Goal: Task Accomplishment & Management: Manage account settings

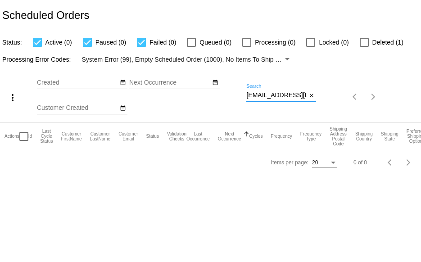
scroll to position [0, 26]
click at [353, 103] on div "more_vert Aug Jan Feb Mar [DATE]" at bounding box center [210, 93] width 421 height 57
paste input "[PERSON_NAME].[PERSON_NAME]"
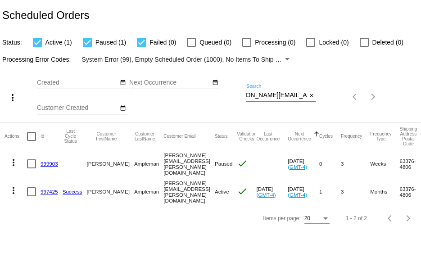
type input "[PERSON_NAME][EMAIL_ADDRESS][PERSON_NAME][DOMAIN_NAME]"
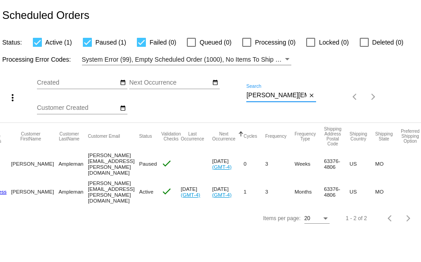
scroll to position [0, 0]
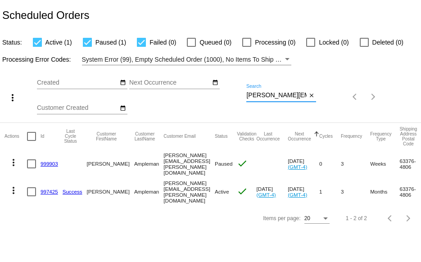
click at [46, 163] on link "999903" at bounding box center [50, 164] width 18 height 6
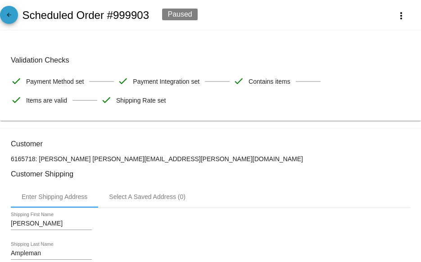
click at [14, 16] on mat-icon "arrow_back" at bounding box center [9, 17] width 11 height 11
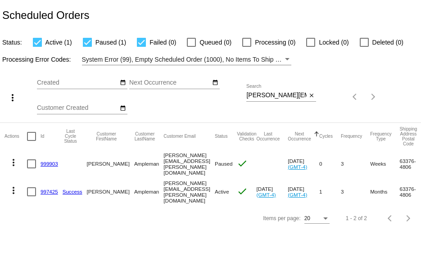
click at [47, 162] on link "999903" at bounding box center [50, 164] width 18 height 6
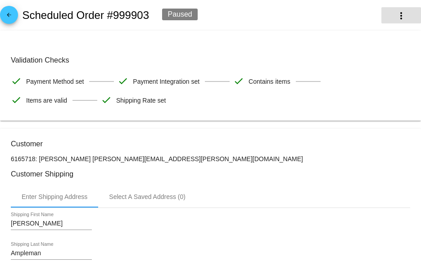
click at [396, 16] on mat-icon "more_vert" at bounding box center [401, 15] width 11 height 11
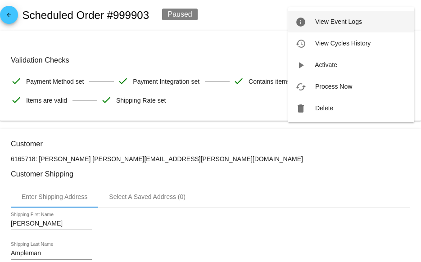
click at [345, 25] on span "View Event Logs" at bounding box center [338, 21] width 47 height 7
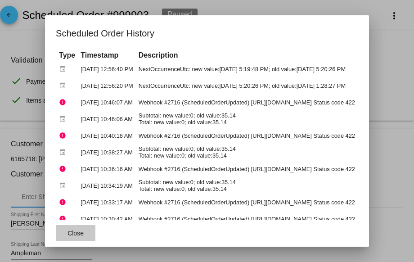
click at [69, 231] on span "Close" at bounding box center [76, 233] width 16 height 7
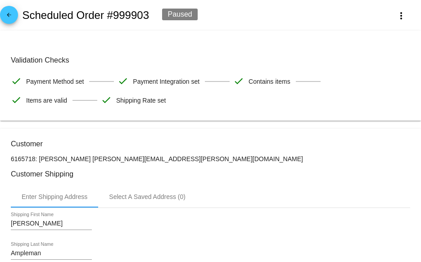
click at [6, 16] on mat-icon "arrow_back" at bounding box center [9, 17] width 11 height 11
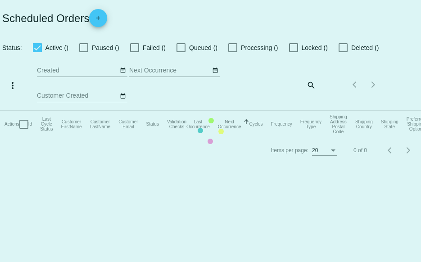
checkbox input "true"
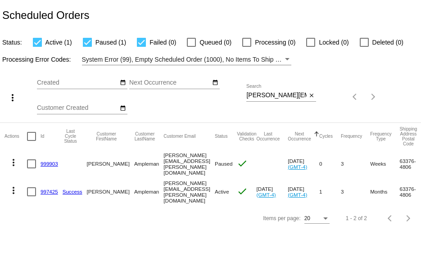
click at [14, 165] on mat-icon "more_vert" at bounding box center [13, 162] width 11 height 11
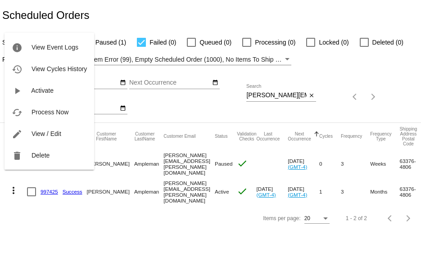
click at [46, 220] on div at bounding box center [210, 131] width 421 height 262
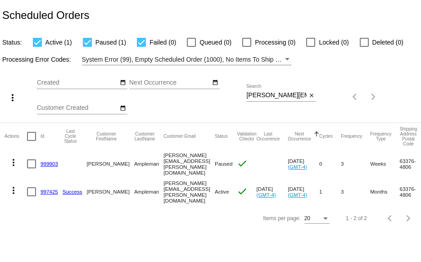
click at [45, 161] on link "999903" at bounding box center [50, 164] width 18 height 6
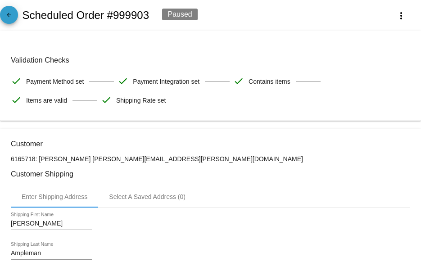
click at [9, 17] on mat-icon "arrow_back" at bounding box center [9, 17] width 11 height 11
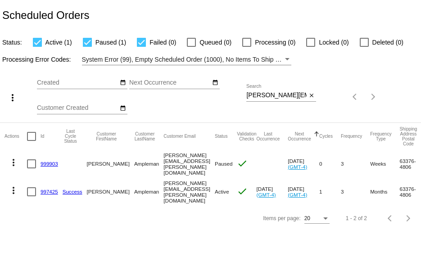
click at [50, 189] on link "997425" at bounding box center [50, 192] width 18 height 6
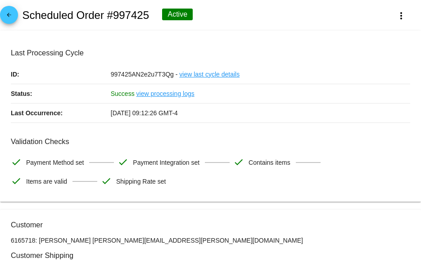
click at [13, 19] on mat-icon "arrow_back" at bounding box center [9, 17] width 11 height 11
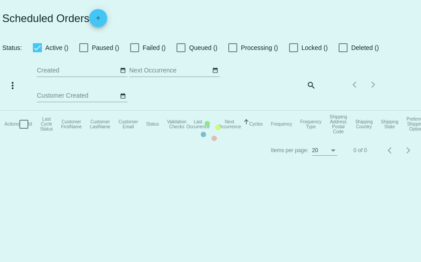
checkbox input "true"
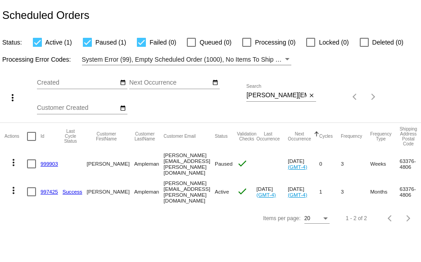
click at [48, 163] on link "999903" at bounding box center [50, 164] width 18 height 6
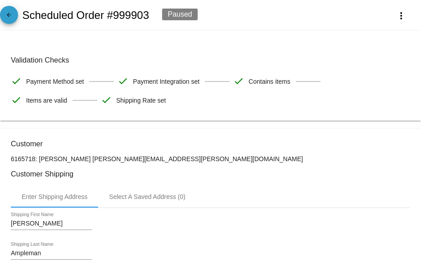
click at [5, 18] on mat-icon "arrow_back" at bounding box center [9, 17] width 11 height 11
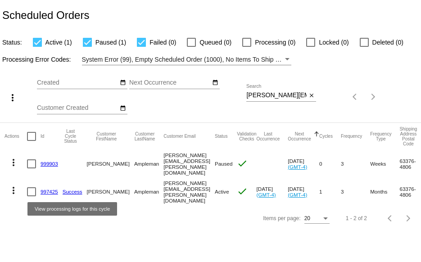
click at [66, 190] on link "Success" at bounding box center [73, 192] width 20 height 6
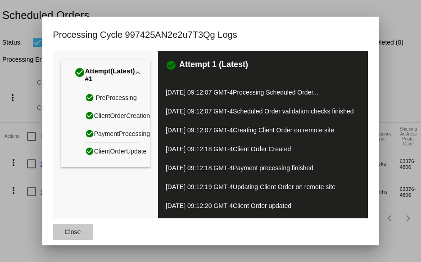
click at [77, 234] on span "Close" at bounding box center [73, 231] width 16 height 7
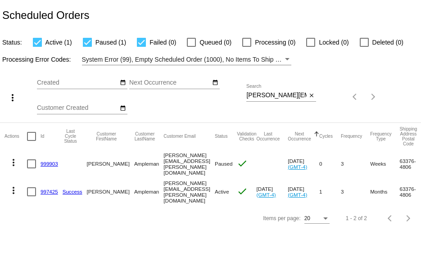
click at [50, 161] on link "999903" at bounding box center [50, 164] width 18 height 6
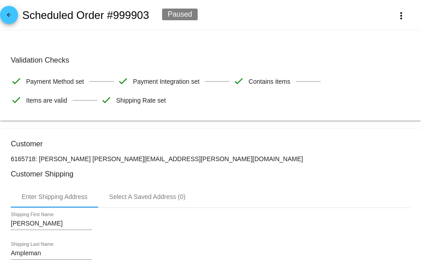
click at [10, 17] on mat-icon "arrow_back" at bounding box center [9, 17] width 11 height 11
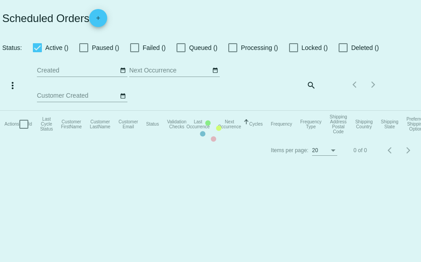
checkbox input "true"
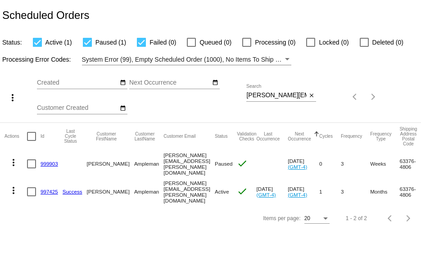
click at [51, 189] on link "997425" at bounding box center [50, 192] width 18 height 6
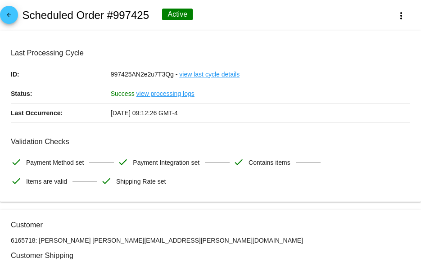
click at [7, 18] on mat-icon "arrow_back" at bounding box center [9, 17] width 11 height 11
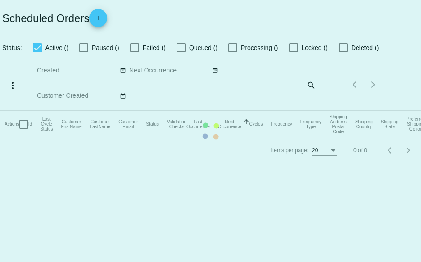
checkbox input "true"
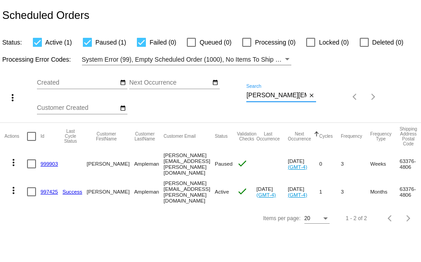
scroll to position [0, 20]
drag, startPoint x: 246, startPoint y: 96, endPoint x: 380, endPoint y: 86, distance: 134.1
click at [362, 87] on div "more_vert Aug Jan Feb Mar [DATE]" at bounding box center [210, 93] width 421 height 57
paste input "dangthompsons"
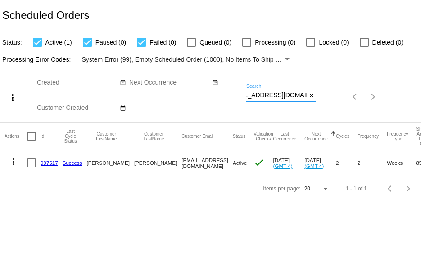
type input "[EMAIL_ADDRESS][DOMAIN_NAME]"
click at [48, 162] on link "997517" at bounding box center [50, 163] width 18 height 6
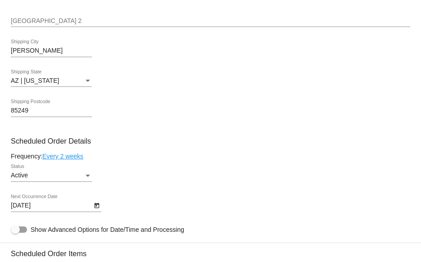
scroll to position [405, 0]
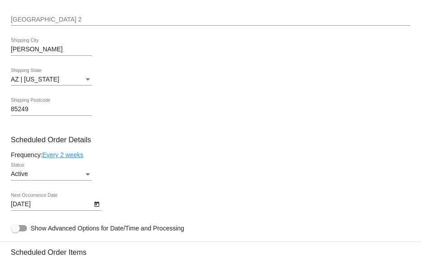
click at [53, 156] on link "Every 2 weeks" at bounding box center [62, 154] width 41 height 7
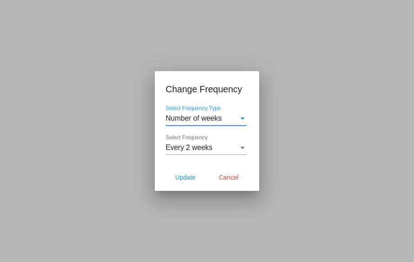
click at [243, 147] on div "Select Frequency" at bounding box center [243, 148] width 5 height 2
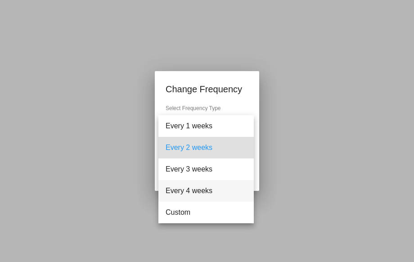
click at [193, 190] on span "Every 4 weeks" at bounding box center [206, 191] width 81 height 22
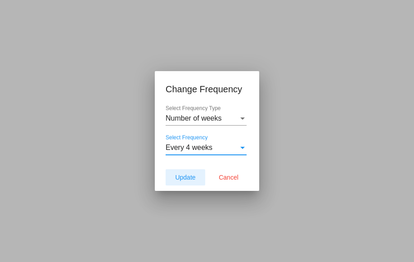
click at [191, 180] on span "Update" at bounding box center [185, 177] width 20 height 7
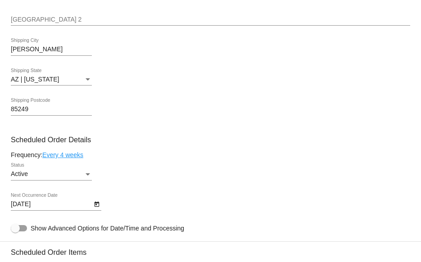
click at [76, 157] on link "Every 4 weeks" at bounding box center [62, 154] width 41 height 7
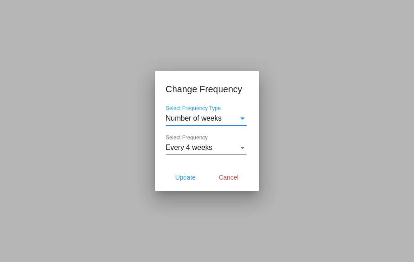
click at [208, 150] on span "Every 4 weeks" at bounding box center [189, 148] width 47 height 8
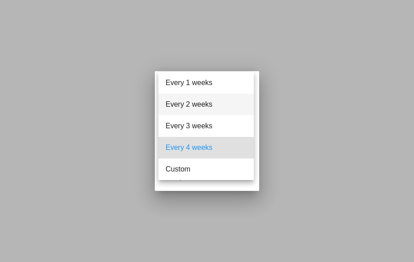
click at [203, 103] on span "Every 2 weeks" at bounding box center [206, 105] width 81 height 22
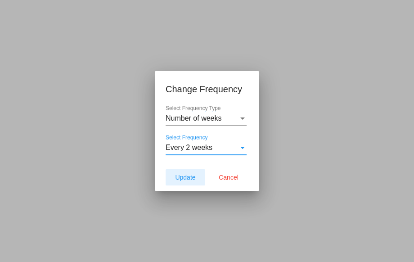
click at [182, 180] on span "Update" at bounding box center [185, 177] width 20 height 7
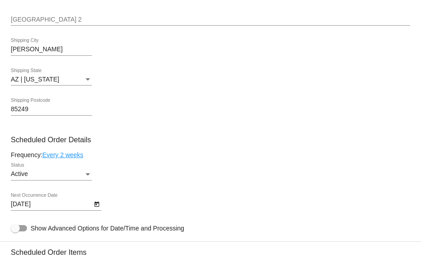
click at [96, 207] on icon "Open calendar" at bounding box center [97, 204] width 6 height 11
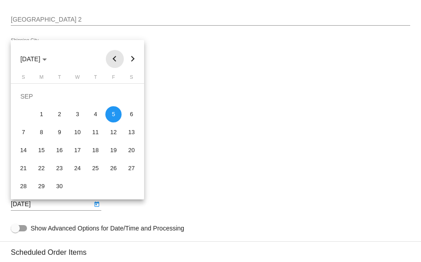
click at [118, 59] on button "Previous month" at bounding box center [115, 59] width 18 height 18
click at [113, 170] on div "29" at bounding box center [113, 168] width 16 height 16
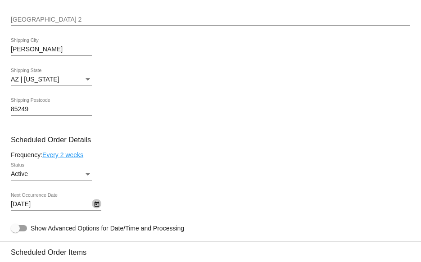
click at [100, 206] on button "Open calendar" at bounding box center [96, 203] width 9 height 9
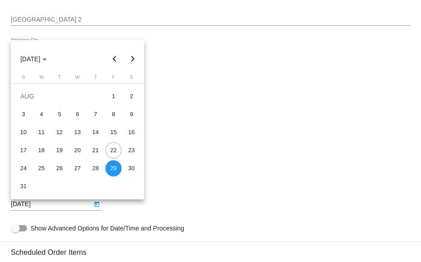
click at [130, 59] on button "Next month" at bounding box center [133, 59] width 18 height 18
click at [113, 135] on div "12" at bounding box center [113, 132] width 16 height 16
type input "[DATE]"
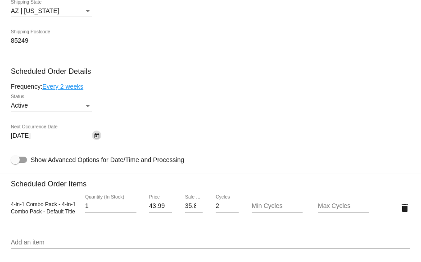
scroll to position [495, 0]
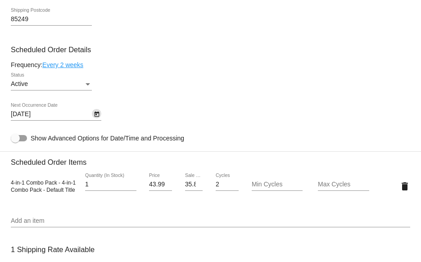
click at [216, 186] on input "2" at bounding box center [227, 184] width 23 height 7
click at [104, 212] on mat-card "Customer 6172263: [PERSON_NAME] [EMAIL_ADDRESS][DOMAIN_NAME] Customer Shipping …" at bounding box center [210, 168] width 421 height 908
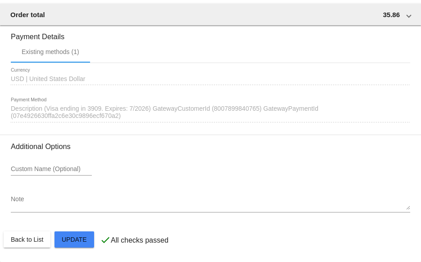
scroll to position [858, 0]
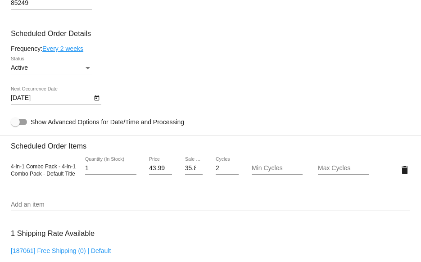
scroll to position [540, 0]
